Goal: Information Seeking & Learning: Find specific page/section

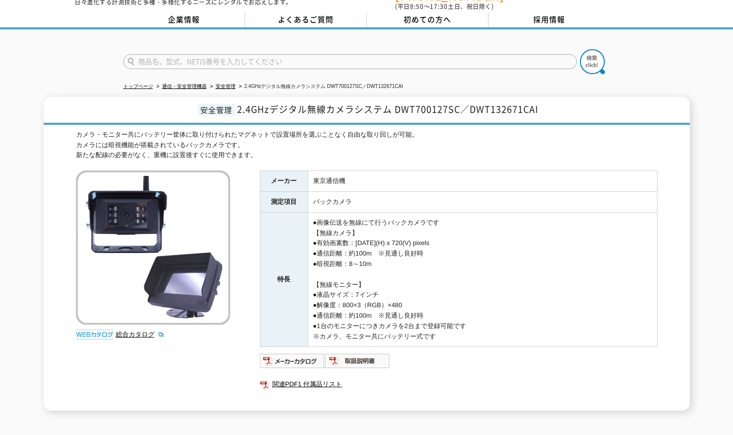
scroll to position [50, 0]
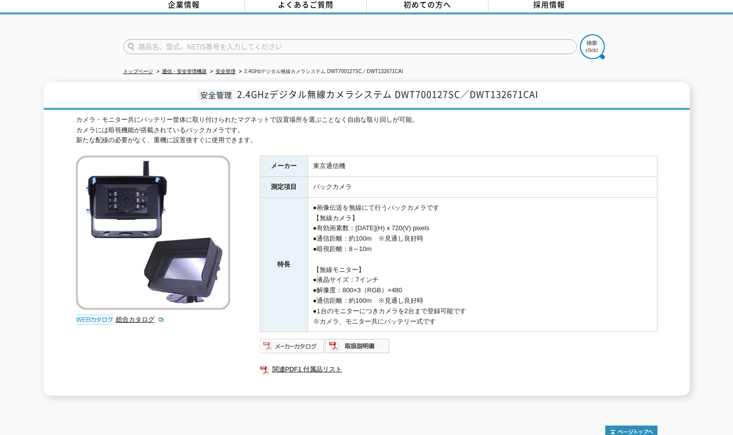
click at [276, 341] on img at bounding box center [292, 346] width 65 height 16
click at [130, 315] on link "総合カタログ" at bounding box center [140, 318] width 49 height 7
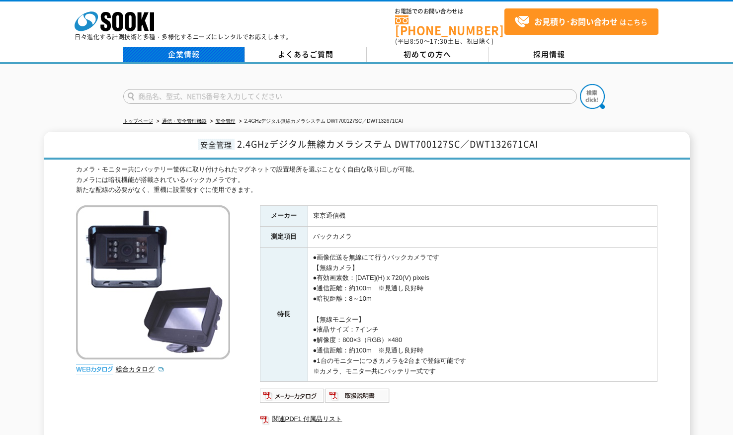
click at [176, 48] on link "企業情報" at bounding box center [184, 54] width 122 height 15
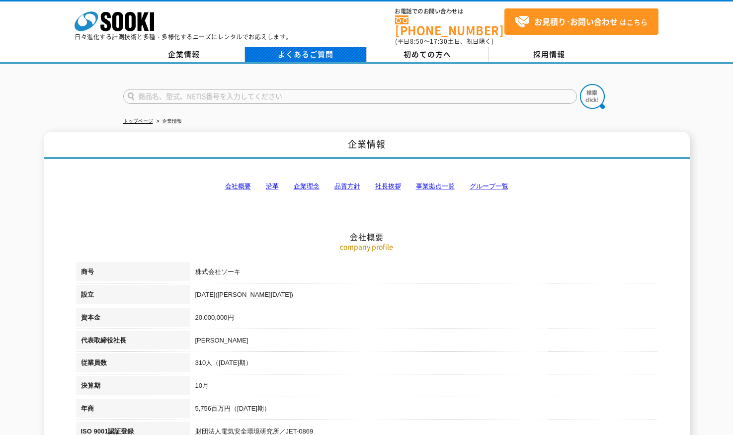
click at [319, 47] on link "よくあるご質問" at bounding box center [306, 54] width 122 height 15
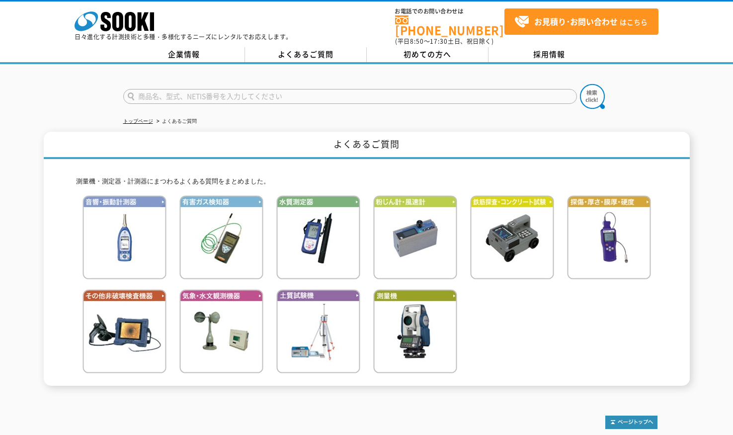
scroll to position [86, 0]
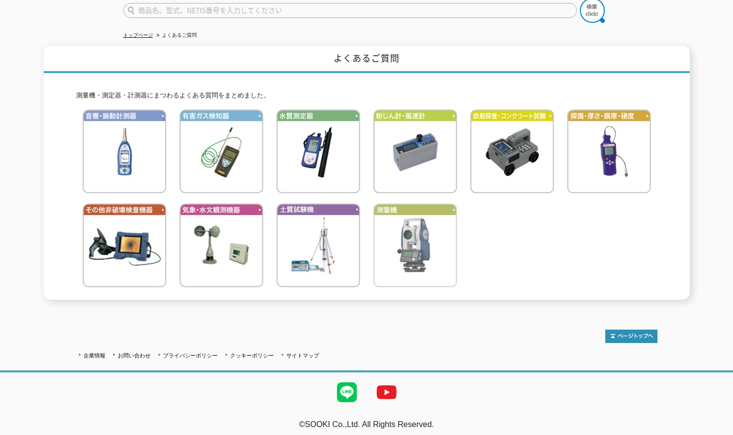
click at [386, 231] on img at bounding box center [415, 245] width 84 height 84
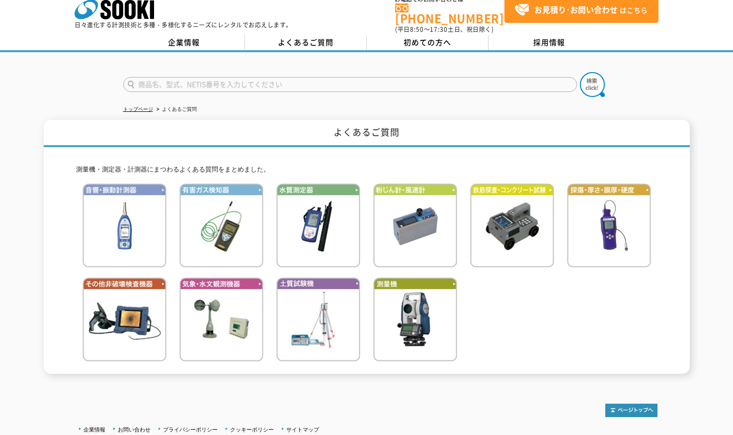
scroll to position [0, 0]
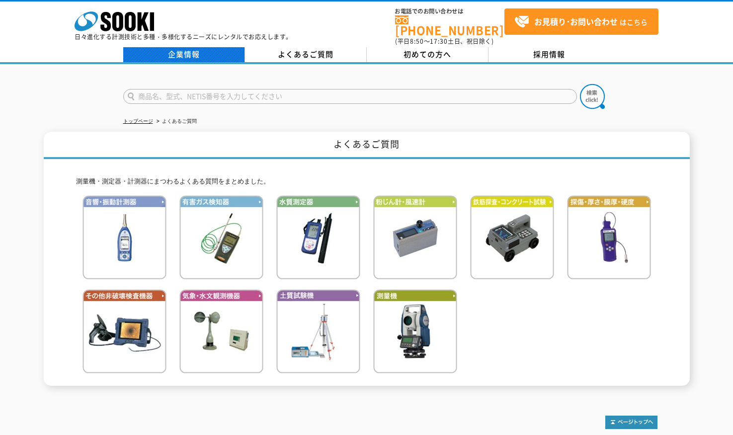
click at [187, 52] on link "企業情報" at bounding box center [184, 54] width 122 height 15
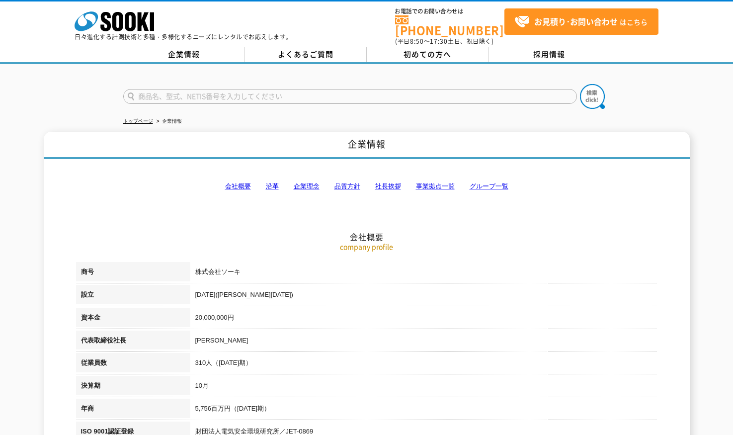
click at [481, 182] on link "グループ一覧" at bounding box center [488, 185] width 39 height 7
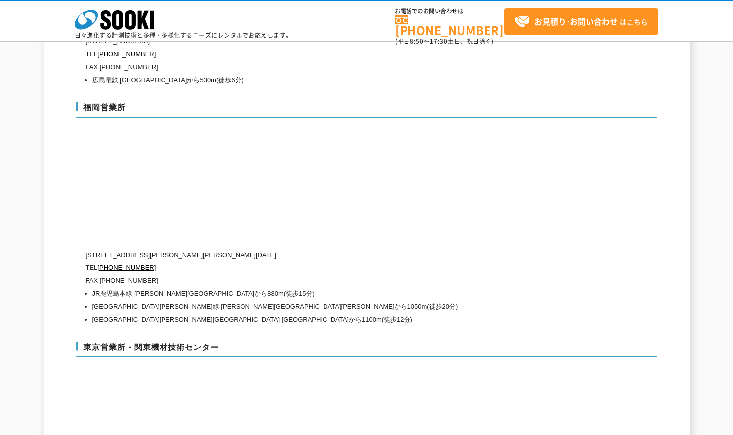
scroll to position [4482, 0]
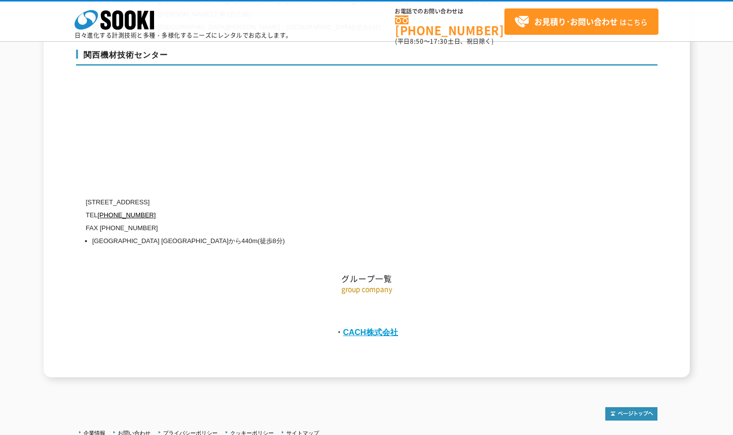
click at [365, 327] on link "CACH株式会社" at bounding box center [370, 331] width 55 height 9
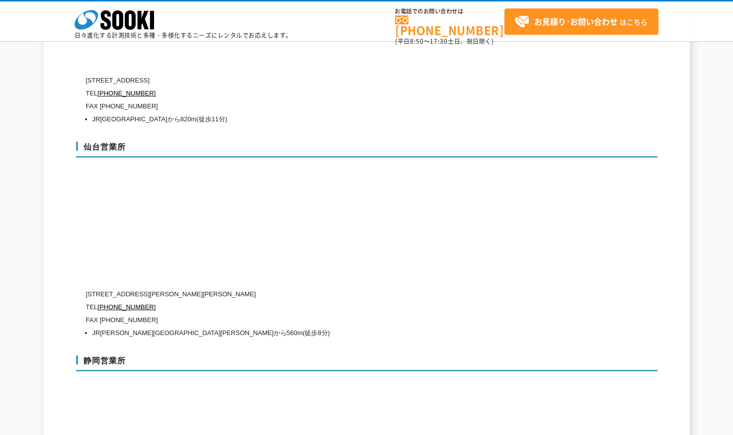
scroll to position [2842, 0]
